Goal: Task Accomplishment & Management: Use online tool/utility

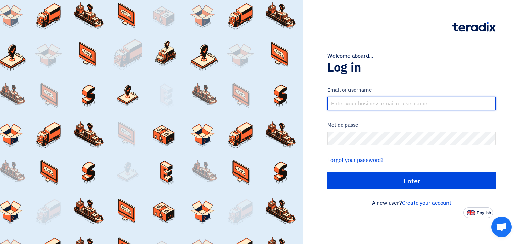
click at [409, 103] on input "text" at bounding box center [411, 104] width 168 height 14
type input "[EMAIL_ADDRESS][DOMAIN_NAME]"
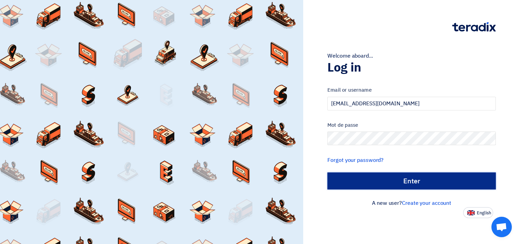
click at [395, 178] on input "الدخول" at bounding box center [411, 180] width 168 height 17
type input "Sign in"
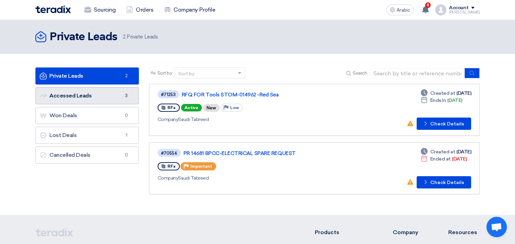
click at [87, 99] on link "Accessed Leads Accessed Leads 3" at bounding box center [86, 95] width 103 height 17
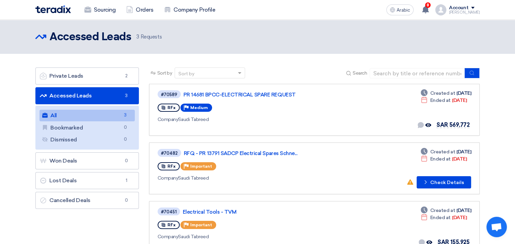
click at [493, 132] on section "Private Leads Private Leads 2 Accessed Leads Accessed Leads 3 All All 3 Bookmar…" at bounding box center [257, 163] width 515 height 219
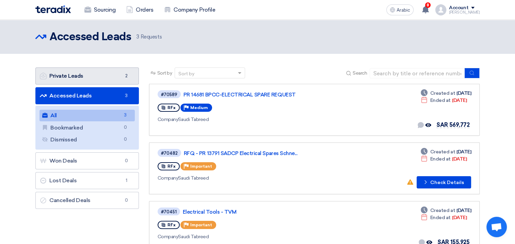
click at [66, 76] on font "Private Leads Private Leads" at bounding box center [62, 76] width 44 height 6
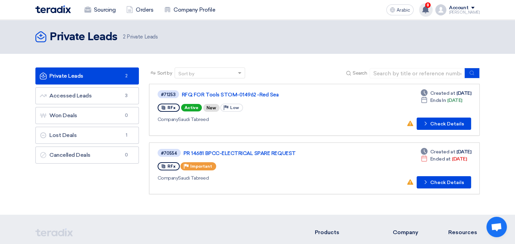
click at [429, 9] on use at bounding box center [425, 9] width 7 height 7
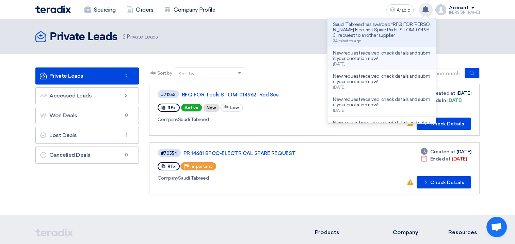
click at [384, 58] on p "New request received, check details and submit your quotation now!" at bounding box center [381, 55] width 97 height 11
